Goal: Information Seeking & Learning: Learn about a topic

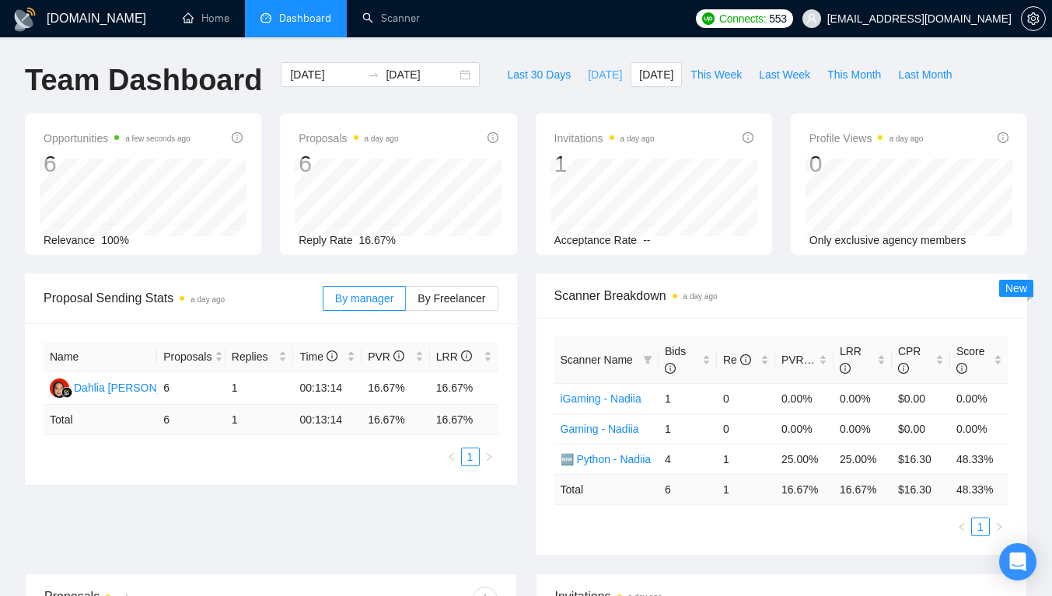
click at [588, 74] on span "[DATE]" at bounding box center [605, 74] width 34 height 17
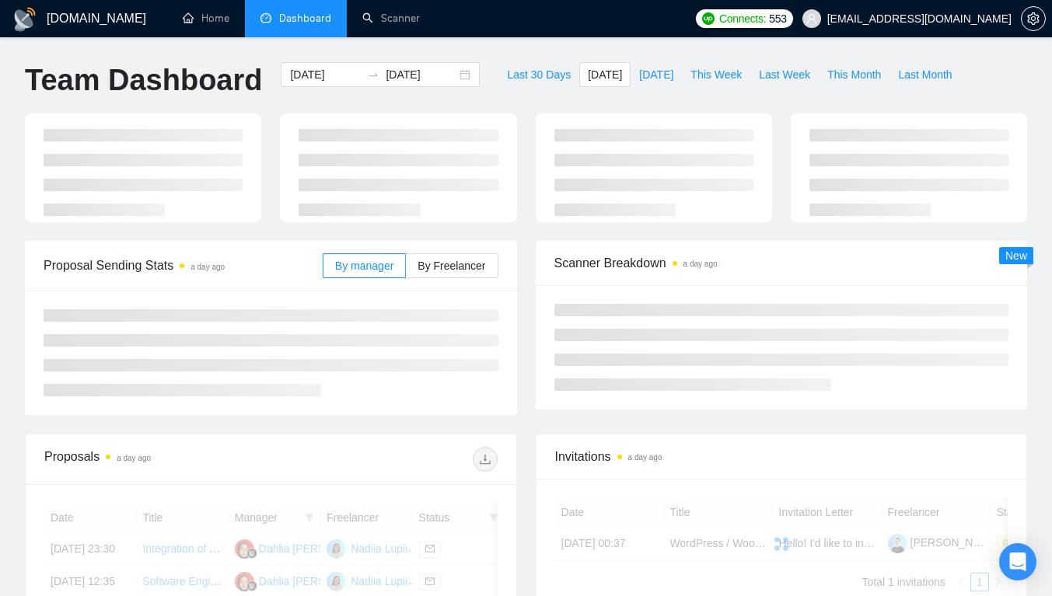
type input "[DATE]"
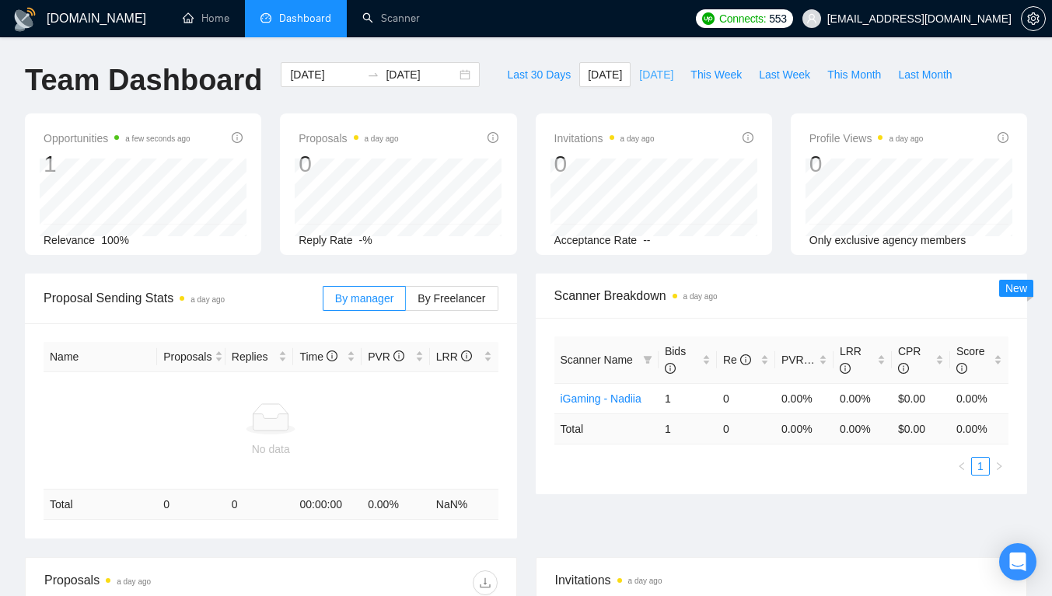
click at [639, 75] on span "[DATE]" at bounding box center [656, 74] width 34 height 17
type input "[DATE]"
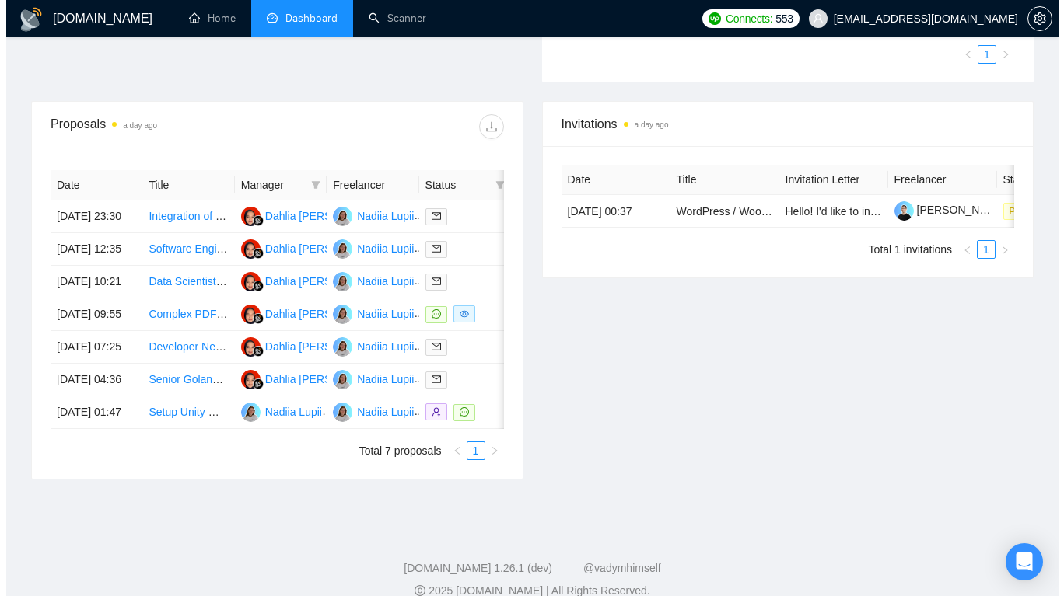
scroll to position [491, 0]
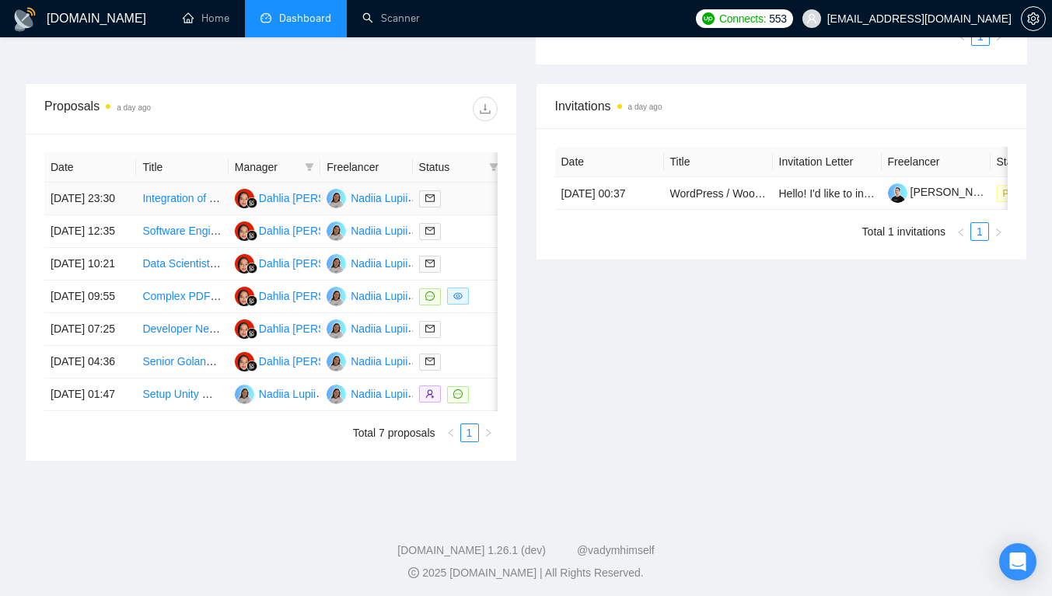
click at [205, 205] on link "Integration of Bolt Application with Ratehawk API" at bounding box center [259, 198] width 235 height 12
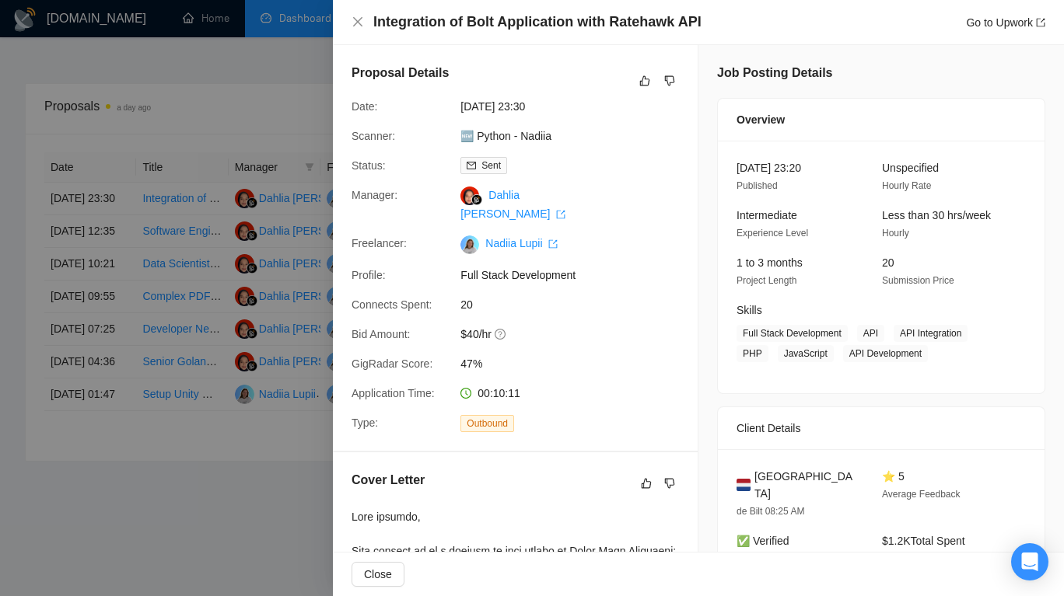
click at [184, 252] on div at bounding box center [532, 298] width 1064 height 596
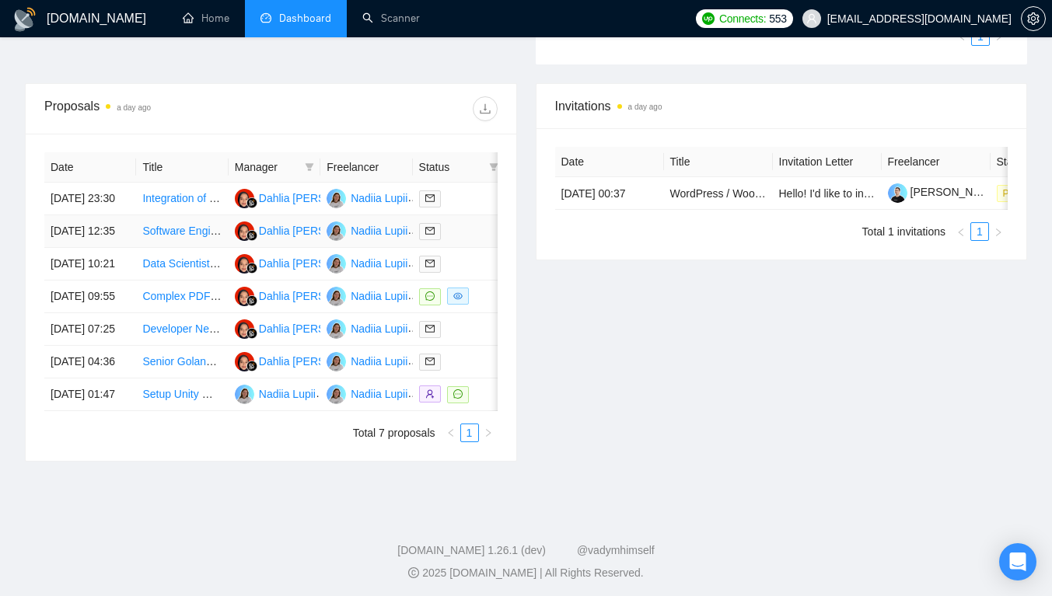
click at [184, 237] on link "Software Engineer for Python Backend and ML Workflows" at bounding box center [282, 231] width 280 height 12
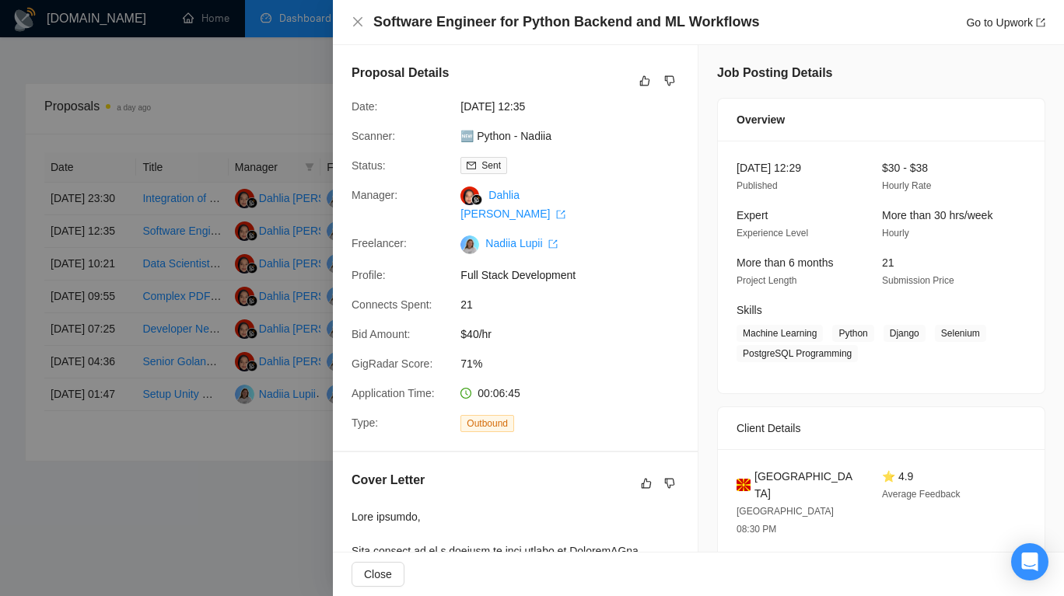
click at [187, 313] on div at bounding box center [532, 298] width 1064 height 596
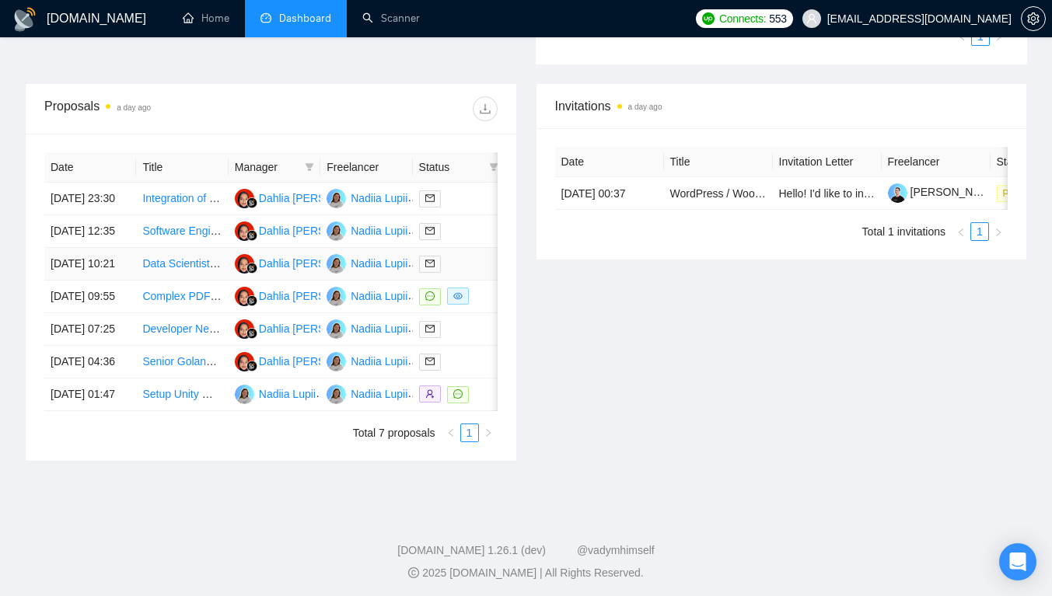
click at [187, 281] on td "Data Scientist - AdTech" at bounding box center [182, 264] width 92 height 33
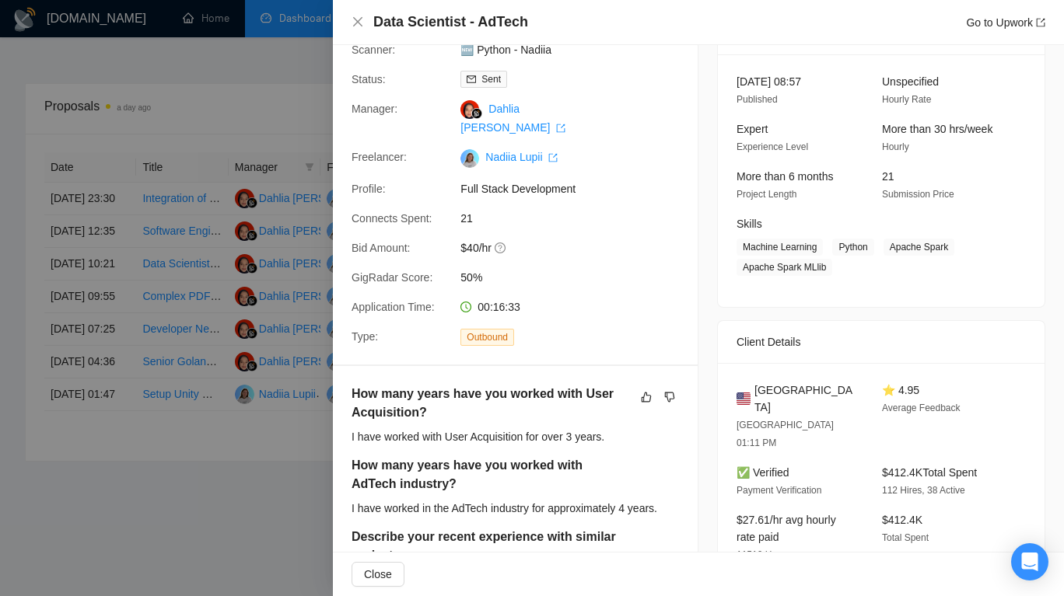
scroll to position [0, 0]
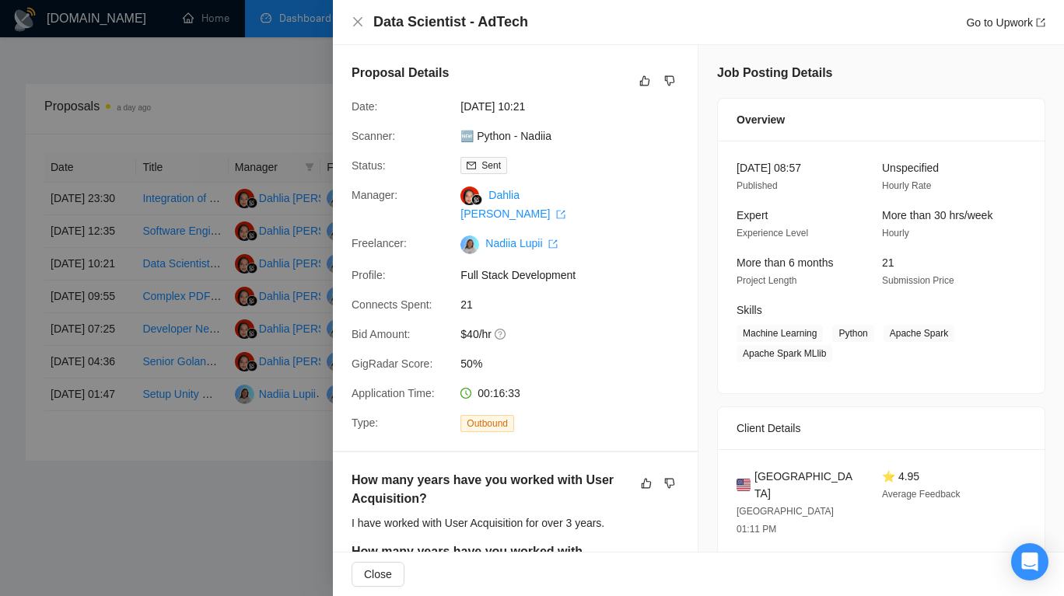
click at [489, 130] on link "🆕 Python - Nadiia" at bounding box center [505, 136] width 91 height 12
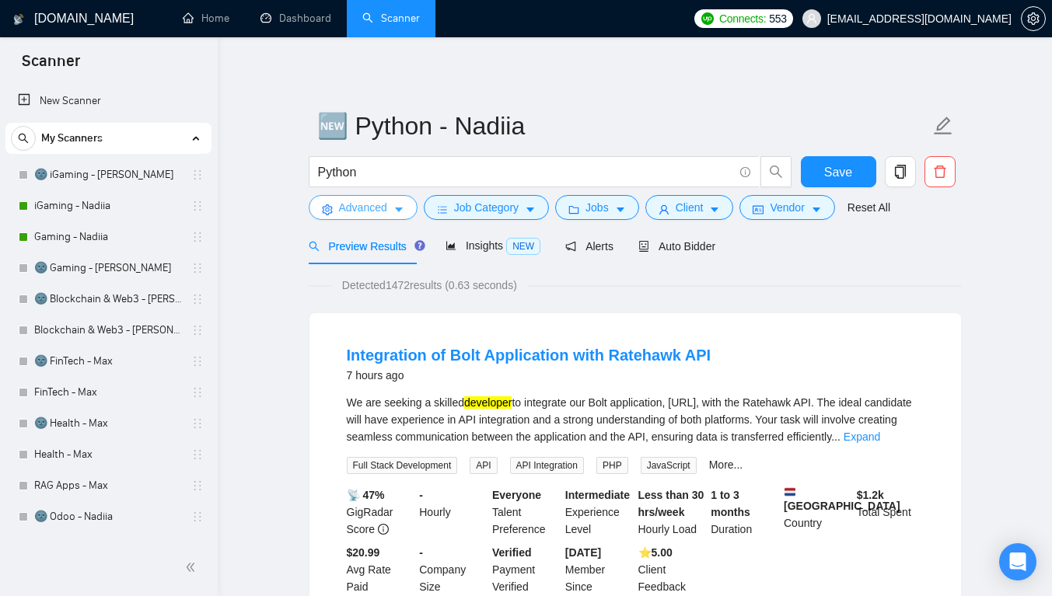
click at [343, 208] on span "Advanced" at bounding box center [363, 207] width 48 height 17
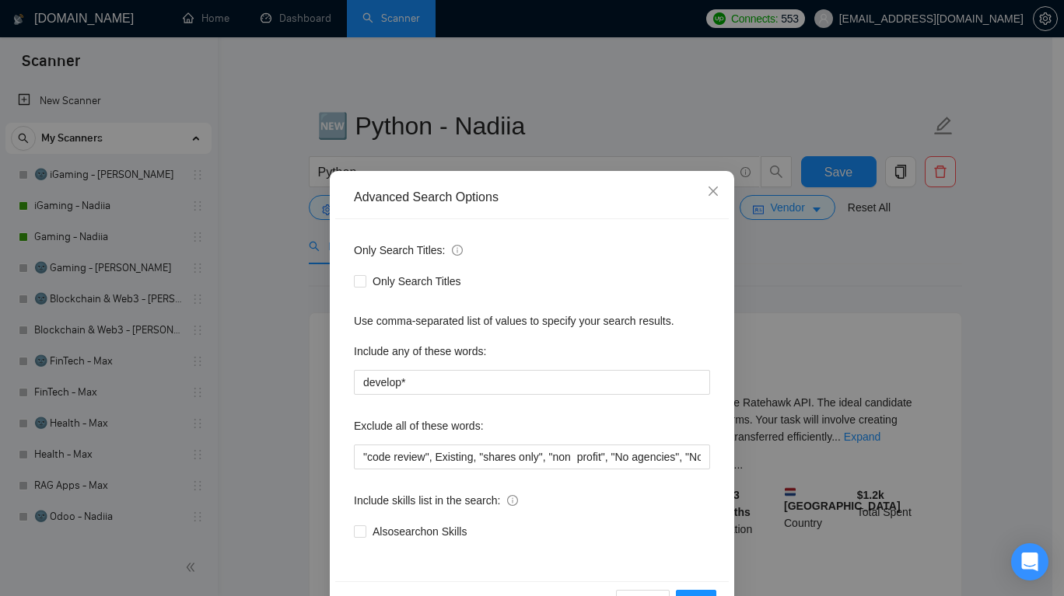
click at [759, 341] on div "Advanced Search Options Only Search Titles: Only Search Titles Use comma-separa…" at bounding box center [532, 298] width 1064 height 596
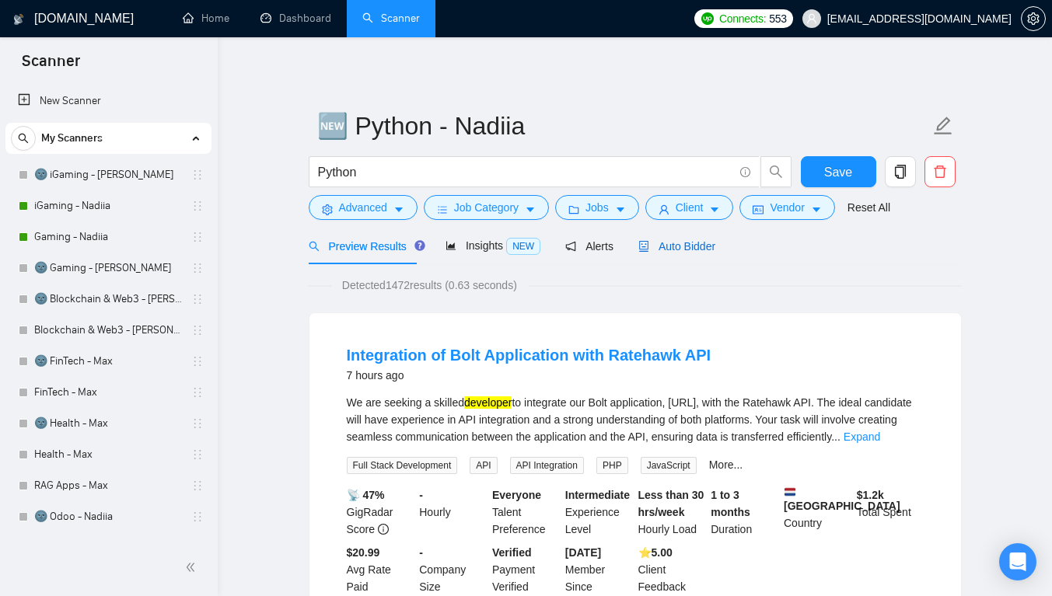
click at [666, 252] on span "Auto Bidder" at bounding box center [676, 246] width 77 height 12
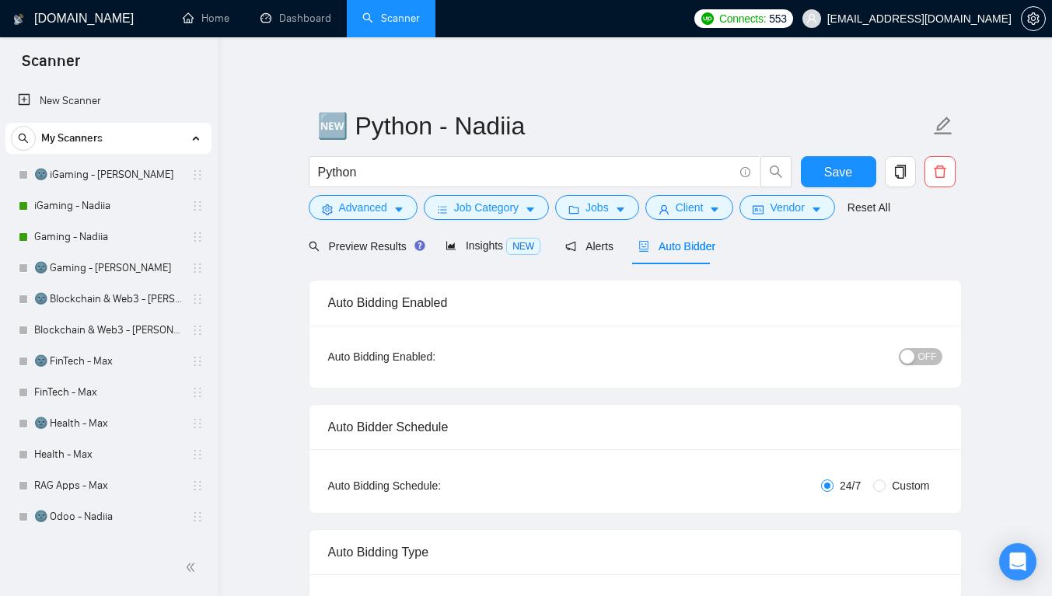
checkbox input "true"
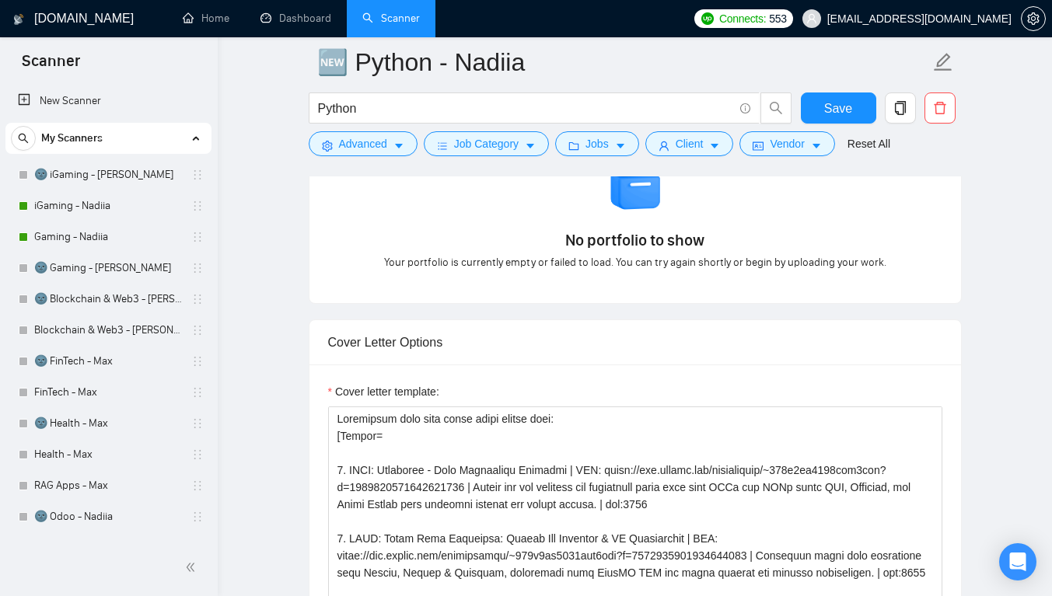
scroll to position [1482, 0]
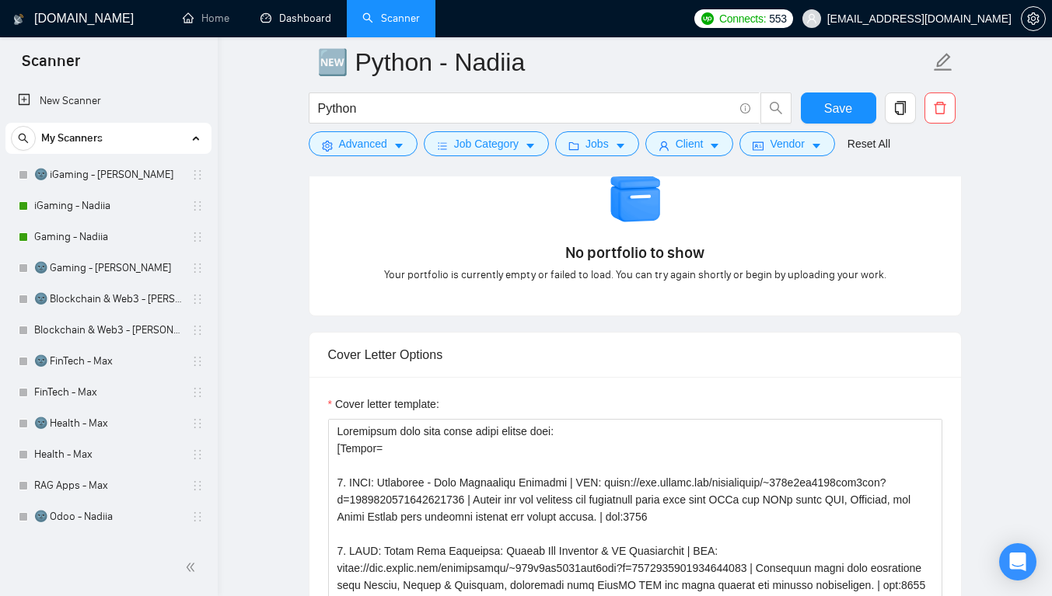
click at [292, 16] on link "Dashboard" at bounding box center [296, 18] width 71 height 13
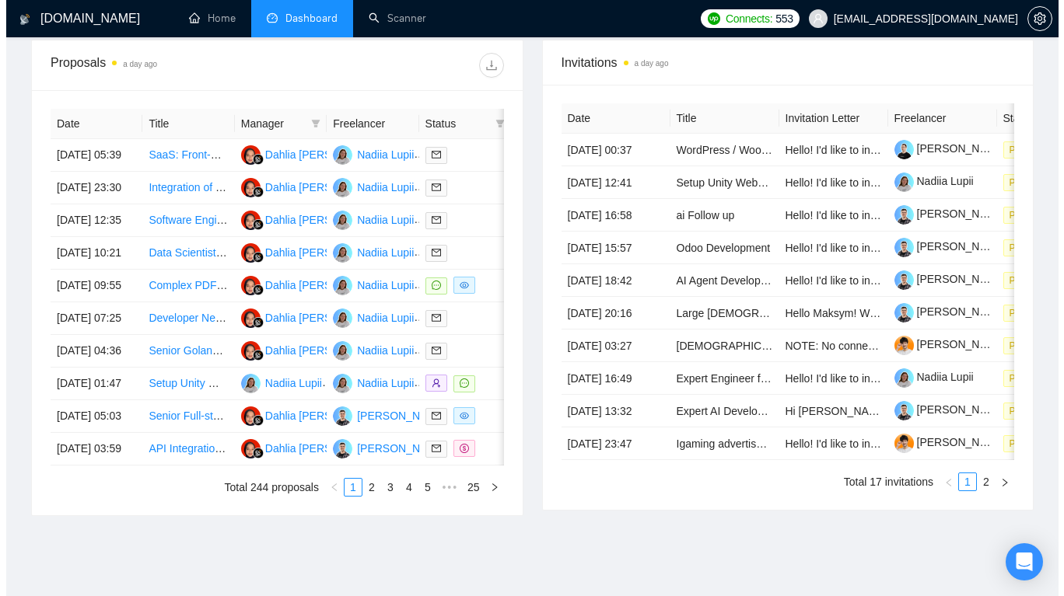
scroll to position [596, 0]
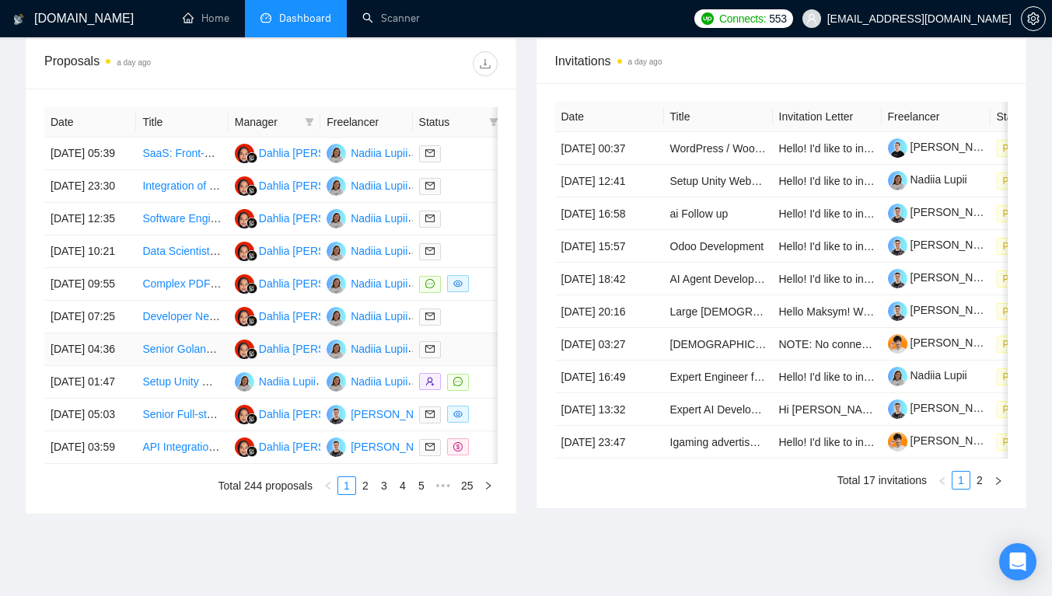
click at [194, 366] on td "Senior Golang Developer for Crash Games - Maintenance & New Operator Integratio…" at bounding box center [182, 350] width 92 height 33
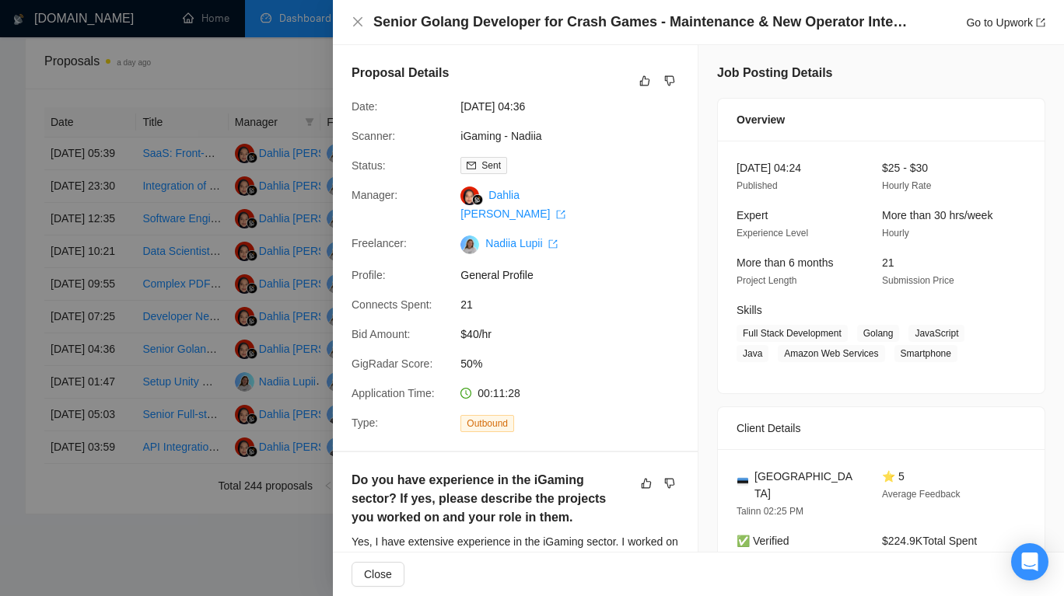
click at [474, 138] on link "iGaming - Nadiia" at bounding box center [500, 136] width 81 height 12
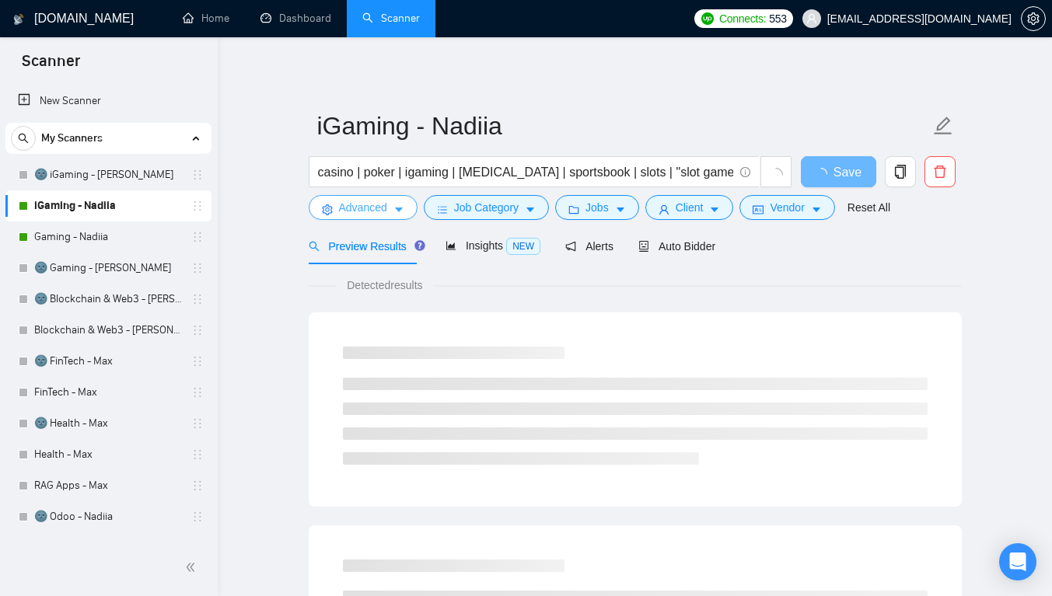
click at [378, 209] on span "Advanced" at bounding box center [363, 207] width 48 height 17
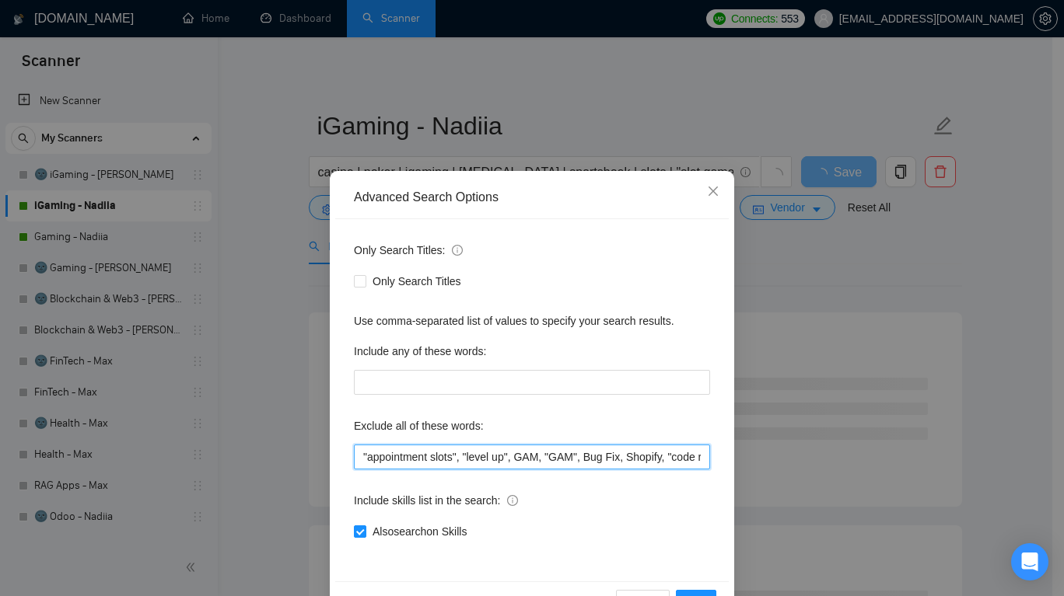
drag, startPoint x: 690, startPoint y: 460, endPoint x: 605, endPoint y: 403, distance: 102.0
click at [597, 405] on div "Only Search Titles: Only Search Titles Use comma-separated list of values to sp…" at bounding box center [531, 400] width 393 height 362
click at [670, 524] on div "Also search on Skills" at bounding box center [532, 531] width 356 height 17
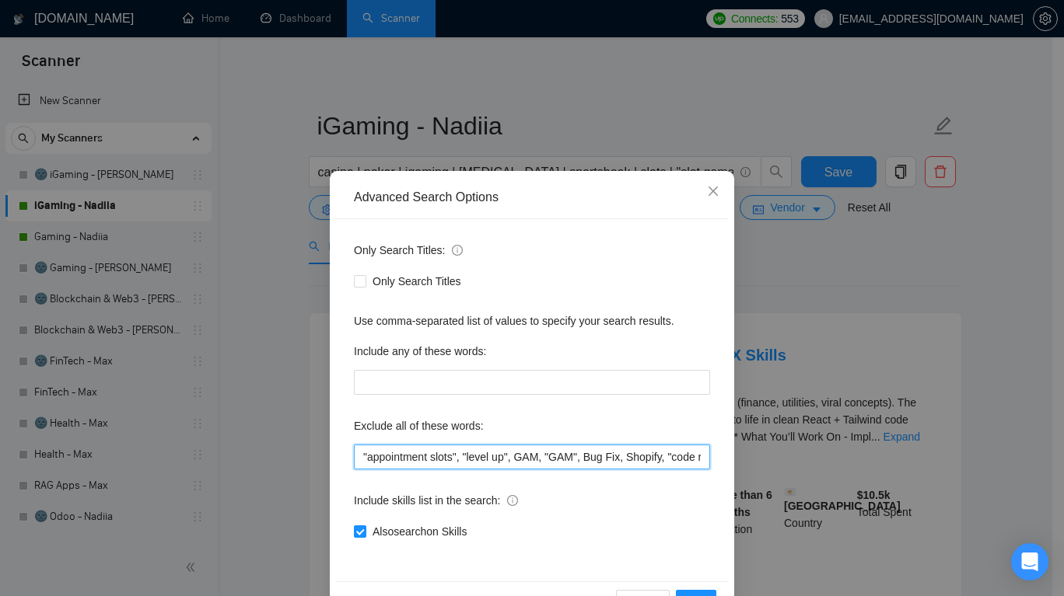
click at [354, 453] on input ""appointment slots", "level up", GAM, "GAM", Bug Fix, Shopify, "code review", "…" at bounding box center [532, 457] width 356 height 25
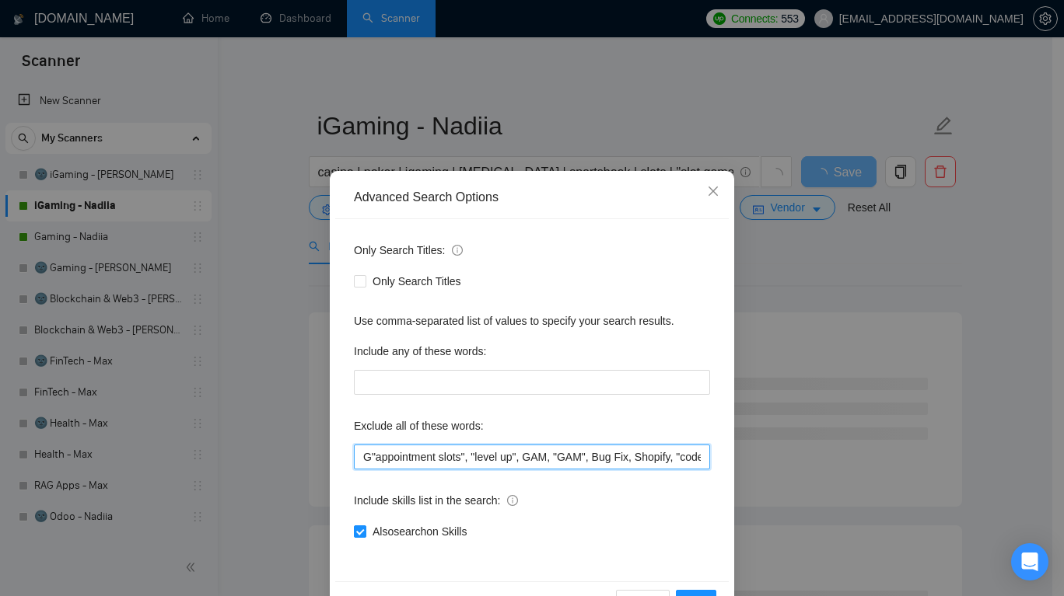
type input ""appointment slots", "level up", GAM, "GAM", Bug Fix, Shopify, "code review", "…"
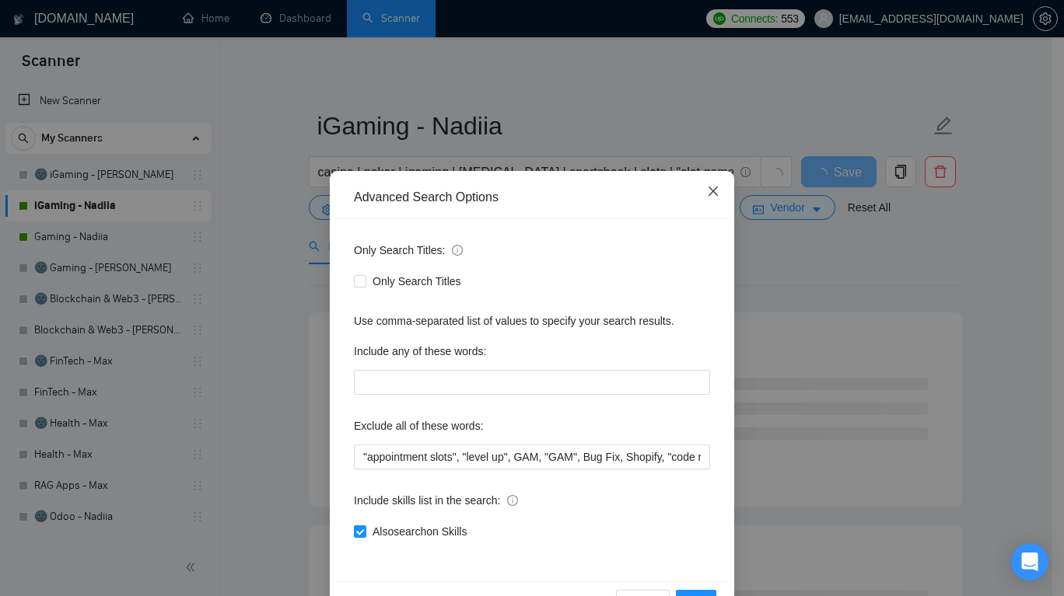
click at [708, 193] on icon "close" at bounding box center [712, 191] width 9 height 9
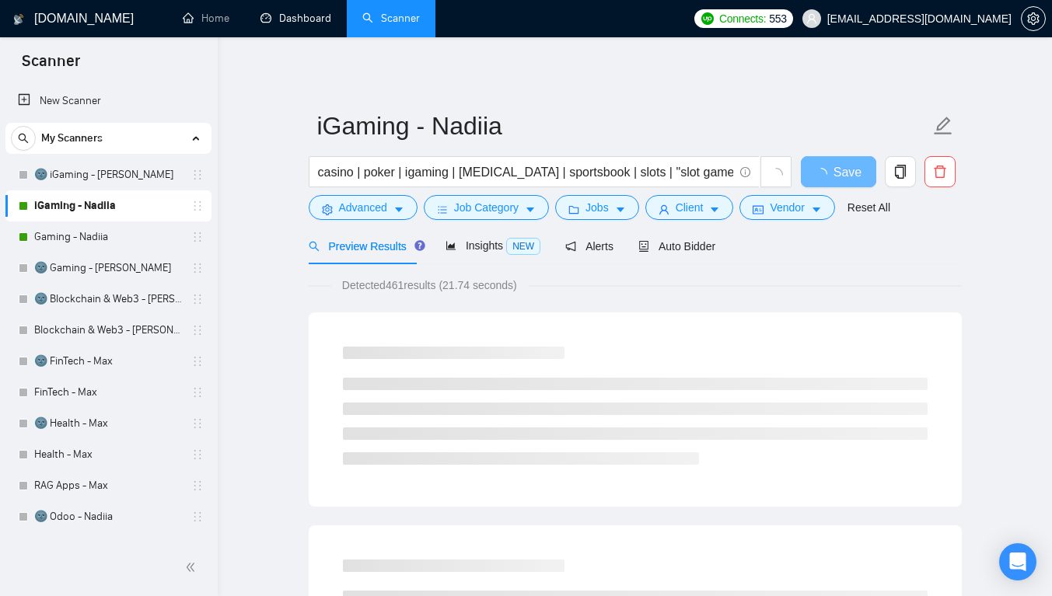
click at [297, 17] on link "Dashboard" at bounding box center [296, 18] width 71 height 13
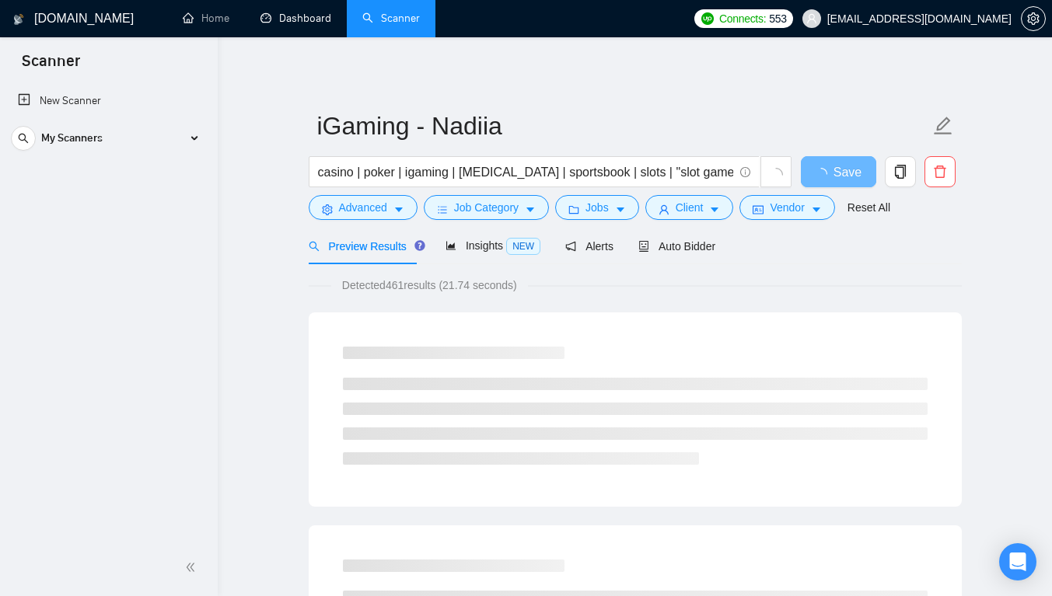
click at [301, 25] on link "Dashboard" at bounding box center [296, 18] width 71 height 13
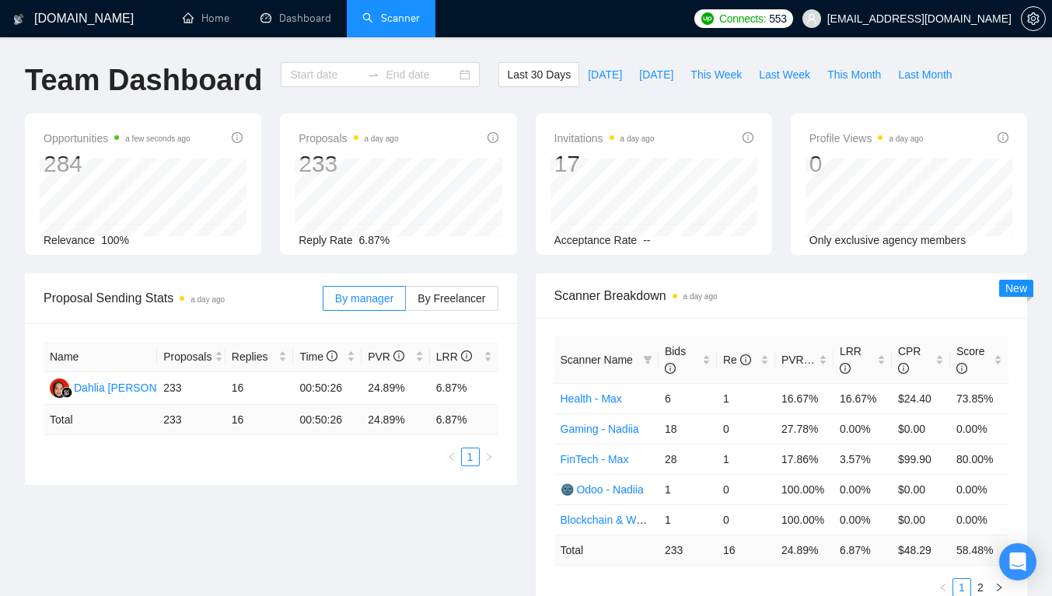
type input "[DATE]"
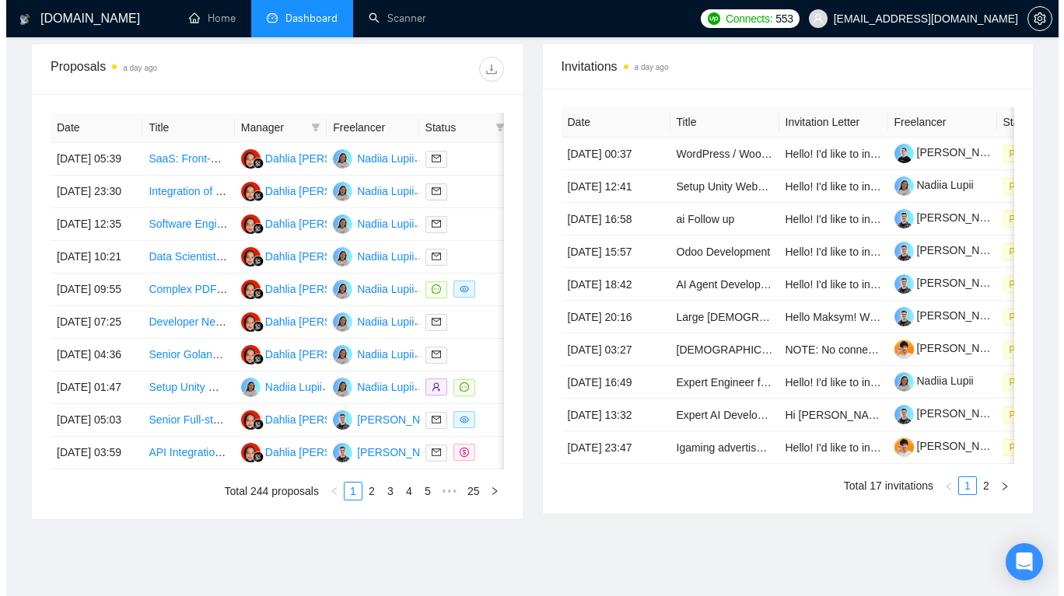
scroll to position [636, 0]
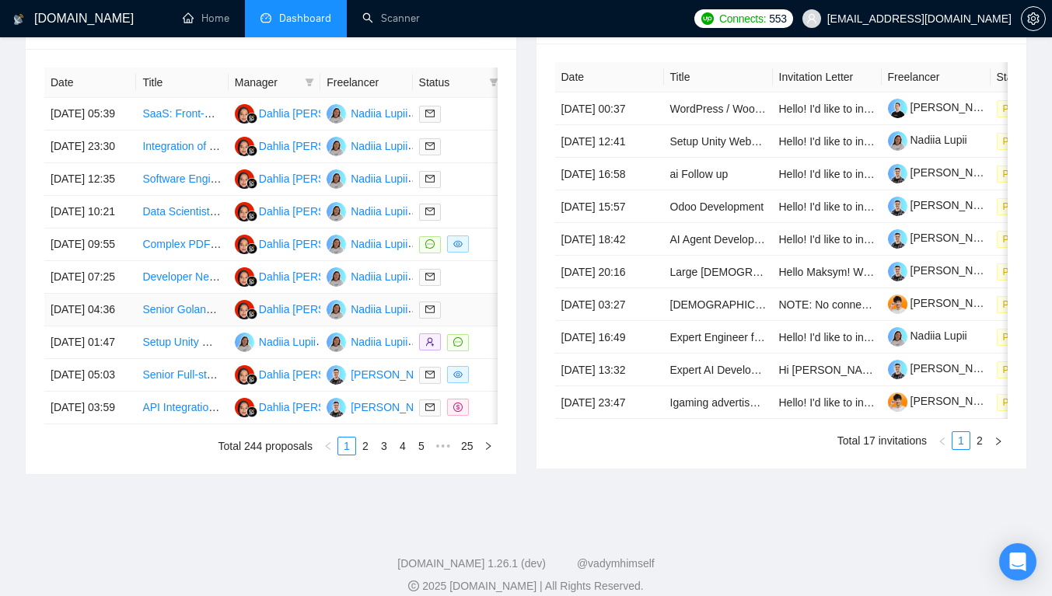
click at [170, 316] on link "Senior Golang Developer for Crash Games - Maintenance & New Operator Integratio…" at bounding box center [352, 309] width 421 height 12
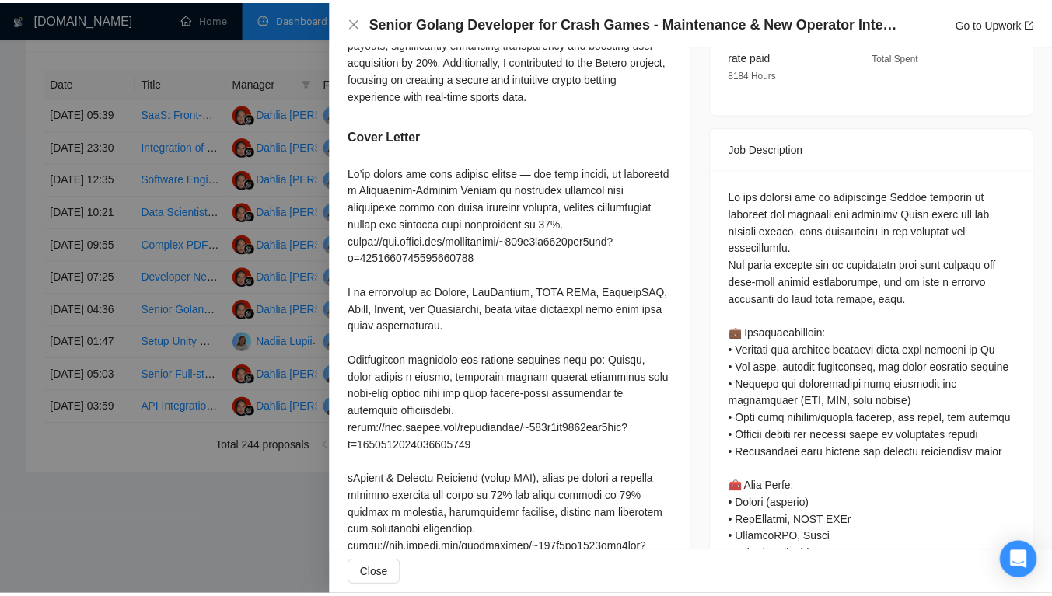
scroll to position [547, 0]
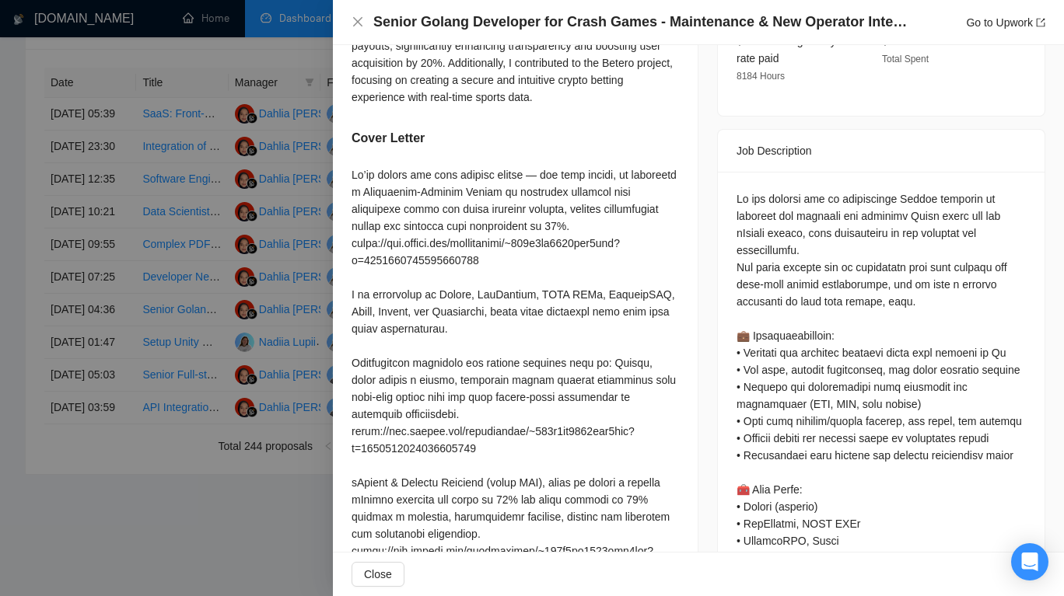
click at [50, 328] on div at bounding box center [532, 298] width 1064 height 596
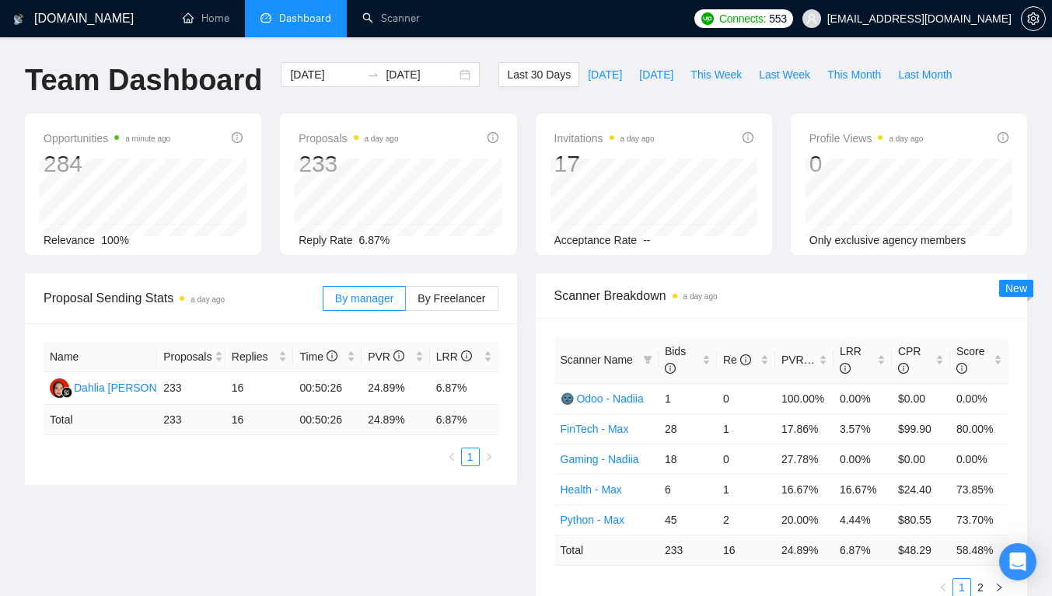
scroll to position [50, 0]
